Goal: Find specific page/section: Find specific page/section

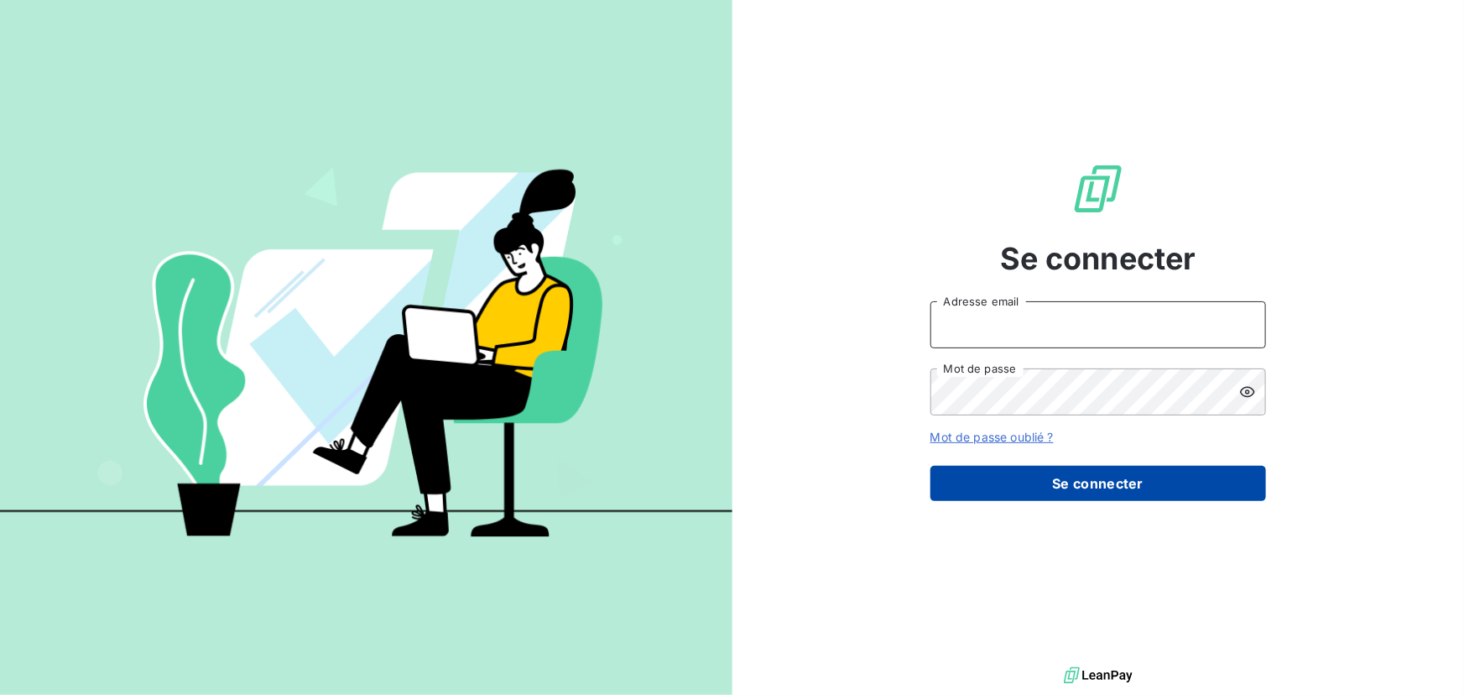
type input "[PERSON_NAME][EMAIL_ADDRESS][DOMAIN_NAME]"
click at [1097, 470] on button "Se connecter" at bounding box center [1098, 483] width 336 height 35
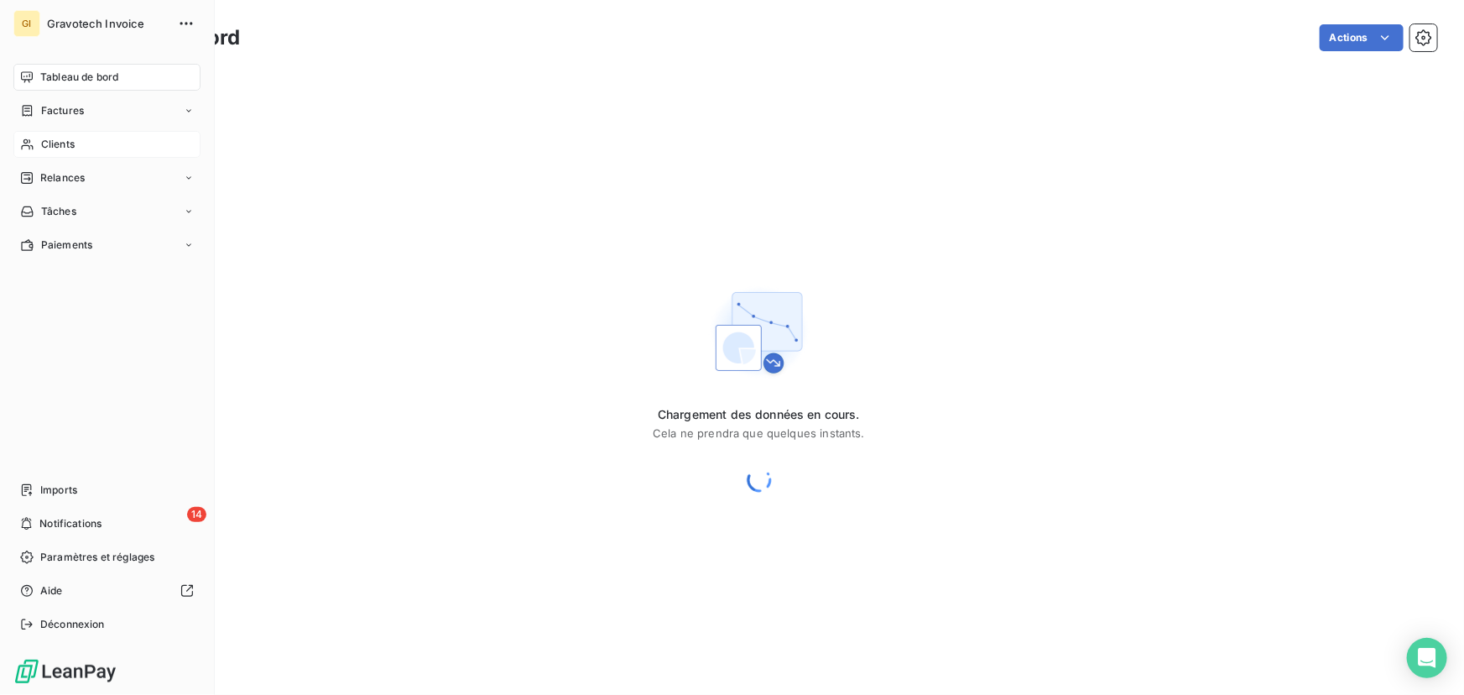
click at [72, 141] on span "Clients" at bounding box center [58, 144] width 34 height 15
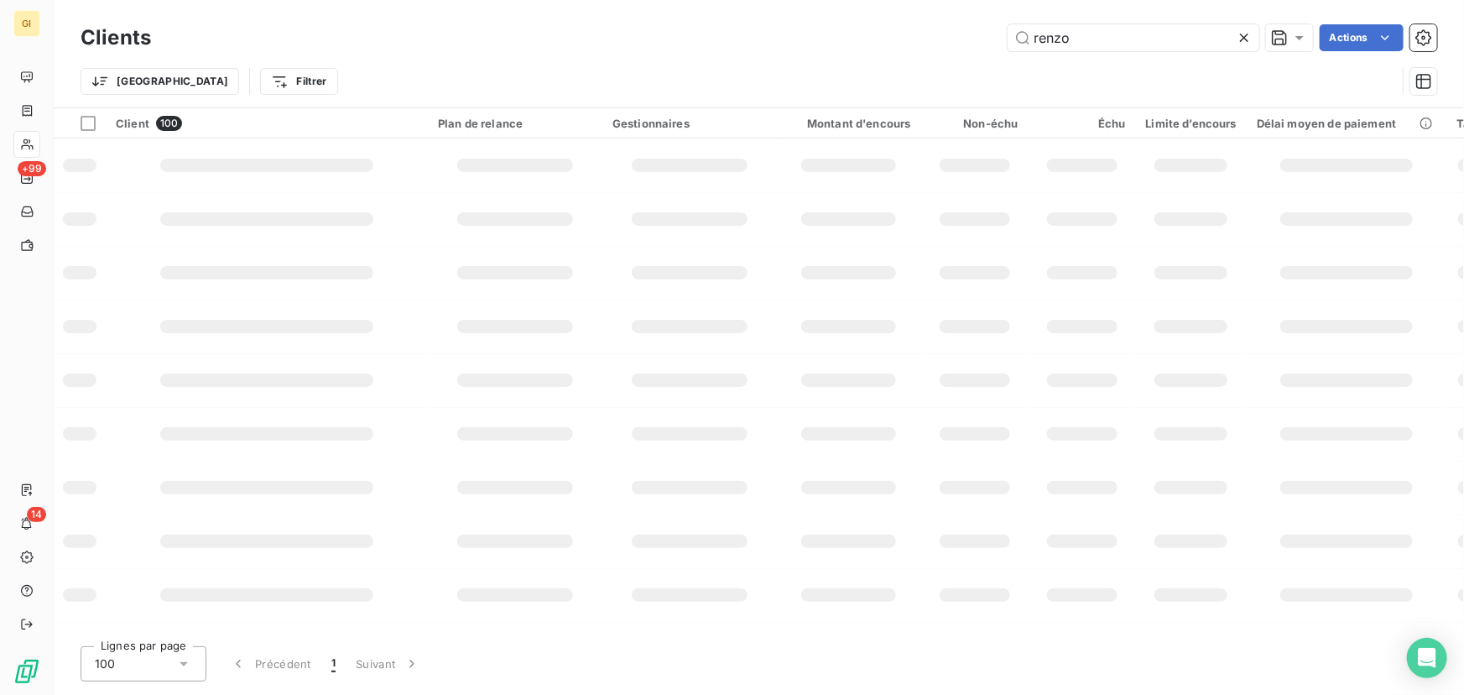
type input "renzo"
